Goal: Task Accomplishment & Management: Manage account settings

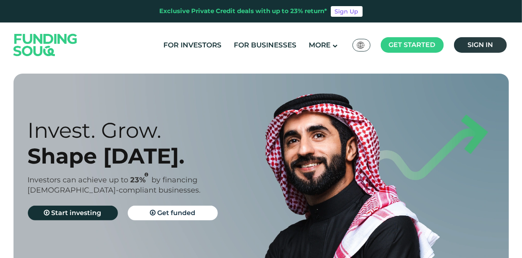
click at [476, 52] on link "Sign in" at bounding box center [480, 45] width 53 height 16
click at [478, 48] on span "Sign in" at bounding box center [479, 45] width 25 height 8
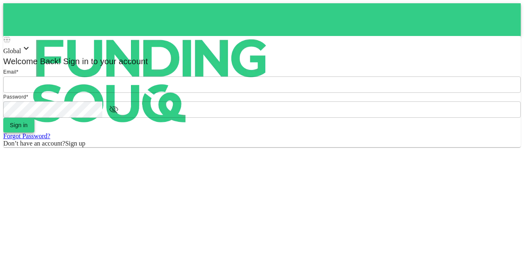
type input "mohanad.y.yasin@hotmail.com"
click at [34, 133] on button "Sign in" at bounding box center [18, 125] width 31 height 15
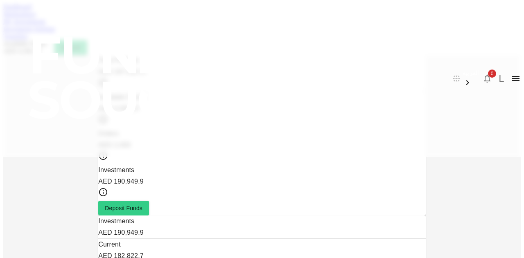
click at [36, 18] on link "Marketplace" at bounding box center [19, 14] width 33 height 7
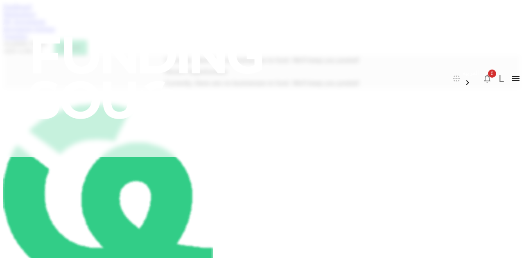
click at [55, 32] on link "Investment Settings" at bounding box center [29, 28] width 52 height 7
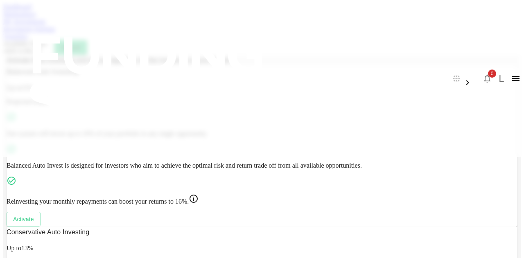
click at [46, 25] on link "My Investments" at bounding box center [24, 21] width 43 height 7
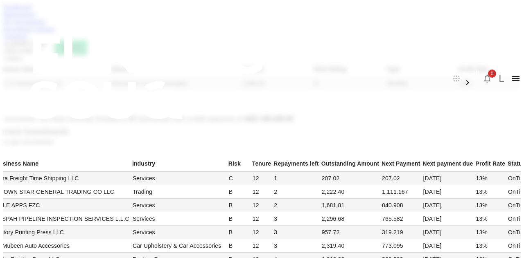
scroll to position [327, 0]
click at [367, 180] on li "50" at bounding box center [368, 183] width 24 height 15
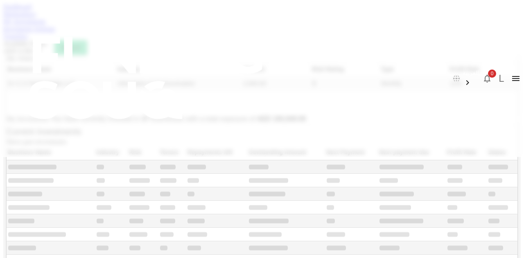
type input "50"
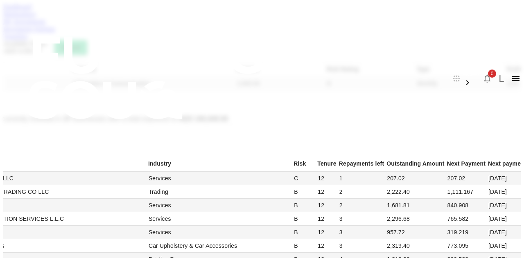
scroll to position [818, 0]
click at [32, 10] on link "Dashboard" at bounding box center [17, 6] width 28 height 7
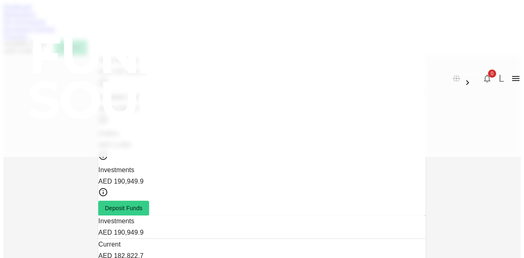
scroll to position [80, 0]
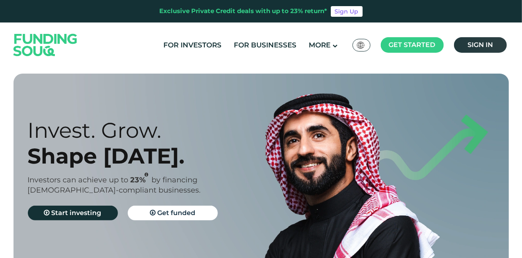
click at [503, 48] on link "Sign in" at bounding box center [480, 45] width 53 height 16
